Goal: Information Seeking & Learning: Understand process/instructions

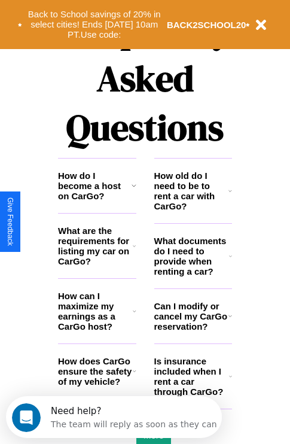
scroll to position [1449, 0]
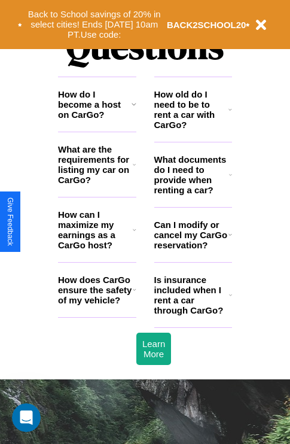
click at [133, 109] on icon at bounding box center [134, 104] width 5 height 10
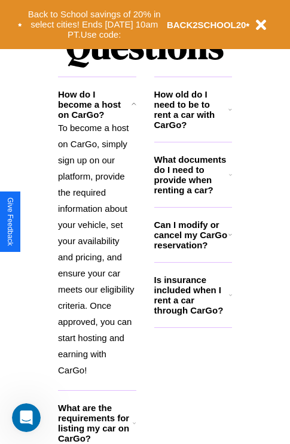
click at [193, 194] on h3 "What documents do I need to provide when renting a car?" at bounding box center [191, 174] width 75 height 41
click at [97, 431] on h3 "What are the requirements for listing my car on CarGo?" at bounding box center [95, 423] width 75 height 41
click at [97, 252] on p "To become a host on CarGo, simply sign up on our platform, provide the required…" at bounding box center [97, 249] width 78 height 258
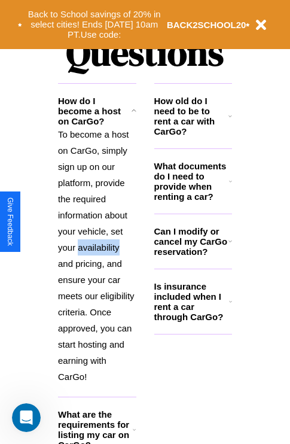
scroll to position [1442, 0]
